Goal: Navigation & Orientation: Find specific page/section

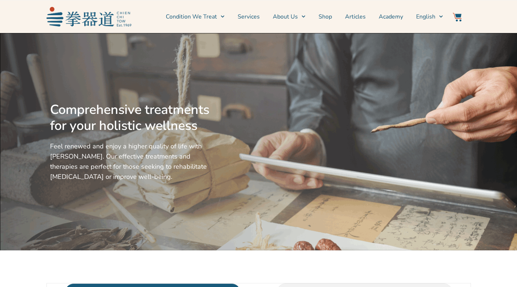
scroll to position [257, 0]
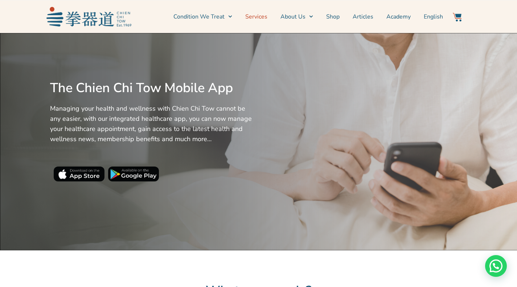
click at [267, 16] on link "Services" at bounding box center [256, 17] width 22 height 18
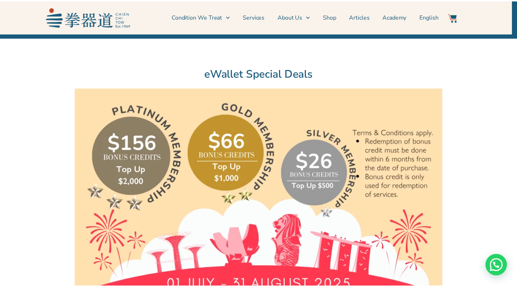
scroll to position [1746, 0]
